Goal: Transaction & Acquisition: Purchase product/service

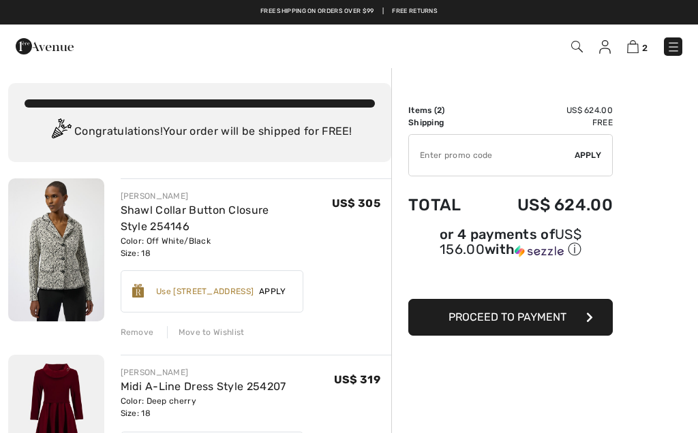
click at [602, 52] on img at bounding box center [605, 47] width 12 height 14
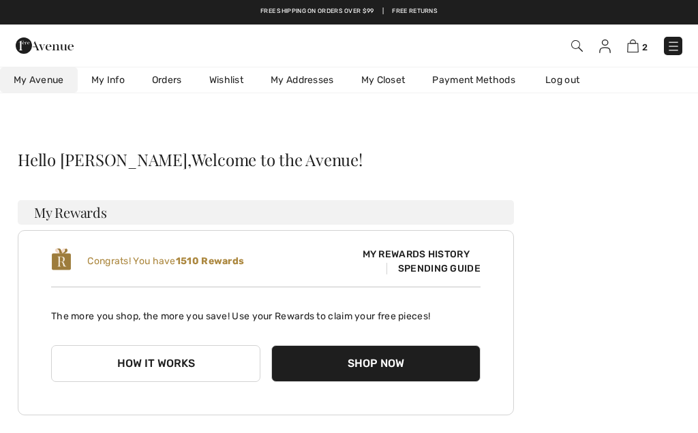
checkbox input "true"
click at [632, 46] on img at bounding box center [633, 46] width 12 height 13
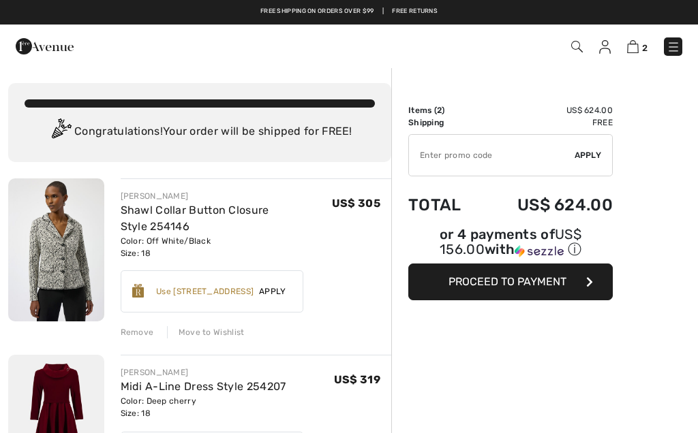
checkbox input "true"
